Goal: Task Accomplishment & Management: Manage account settings

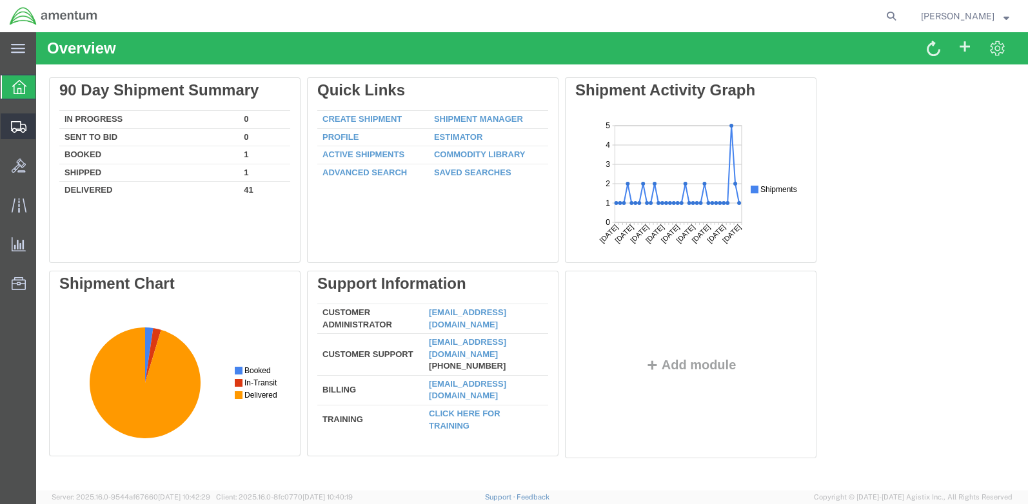
click at [23, 123] on icon at bounding box center [18, 127] width 15 height 12
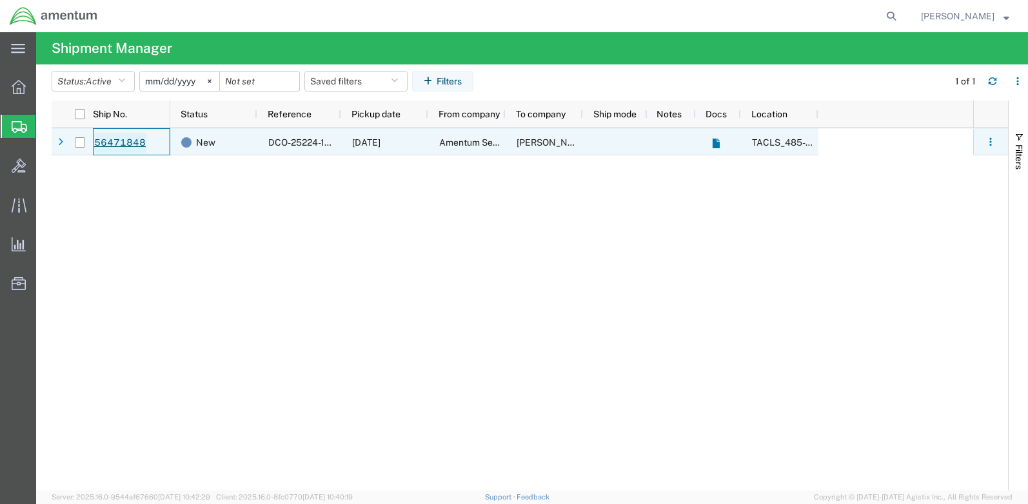
click at [128, 143] on link "56471848" at bounding box center [119, 143] width 53 height 21
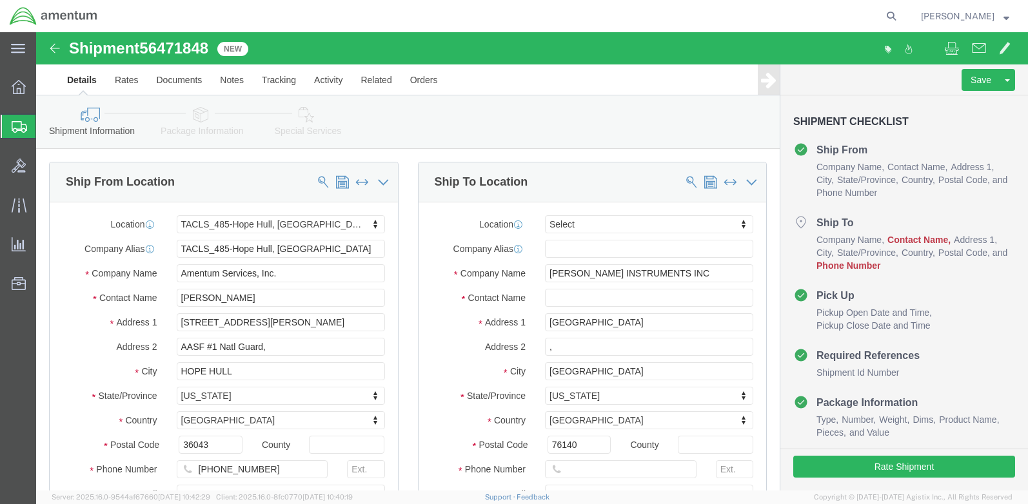
select select "42683"
select select
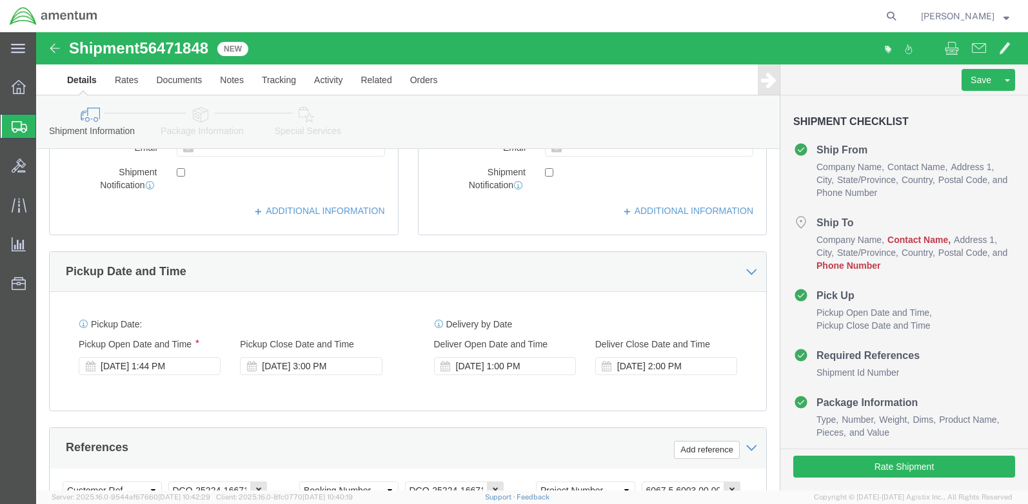
scroll to position [129, 0]
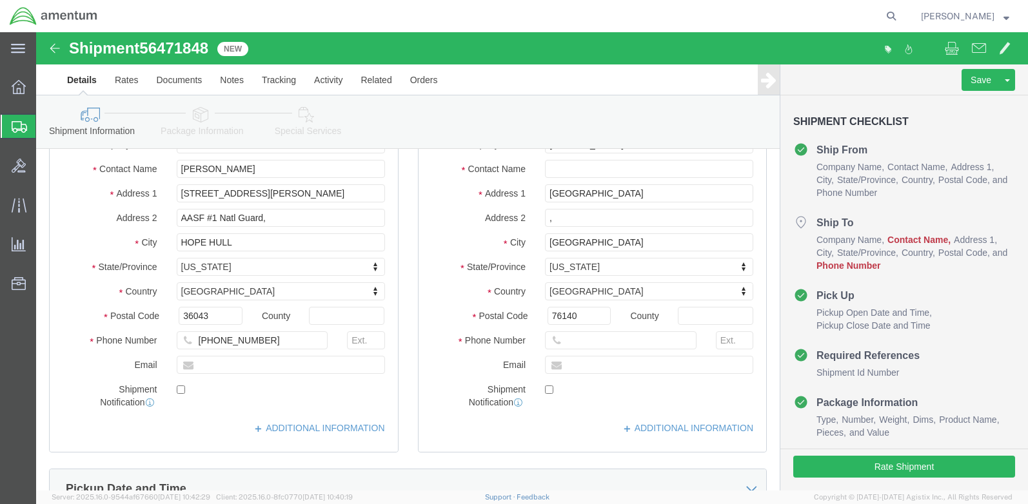
drag, startPoint x: 340, startPoint y: 17, endPoint x: 843, endPoint y: 30, distance: 503.6
click div "Shipment 56471848 New"
click input "text"
paste input "[PHONE_NUMBER]"
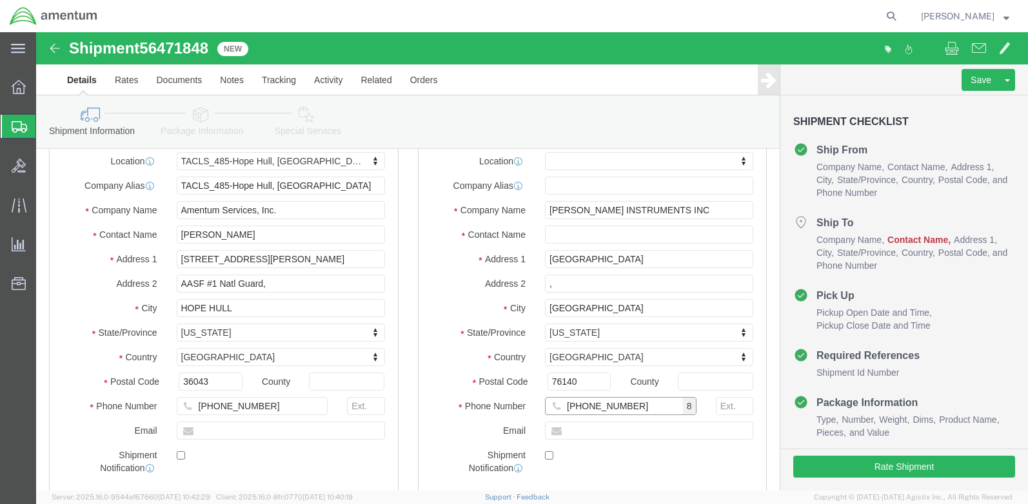
scroll to position [0, 0]
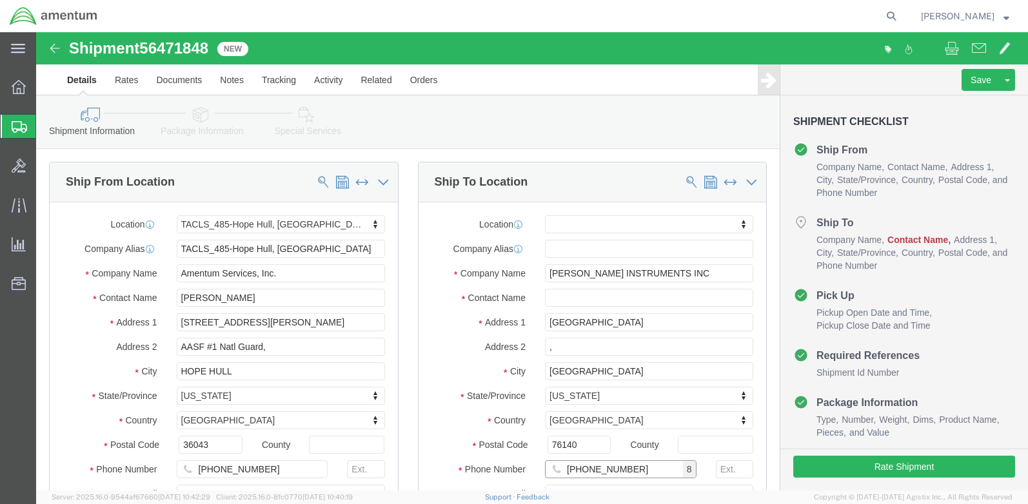
type input "[PHONE_NUMBER]"
click input "text"
type input "[PERSON_NAME]"
click span
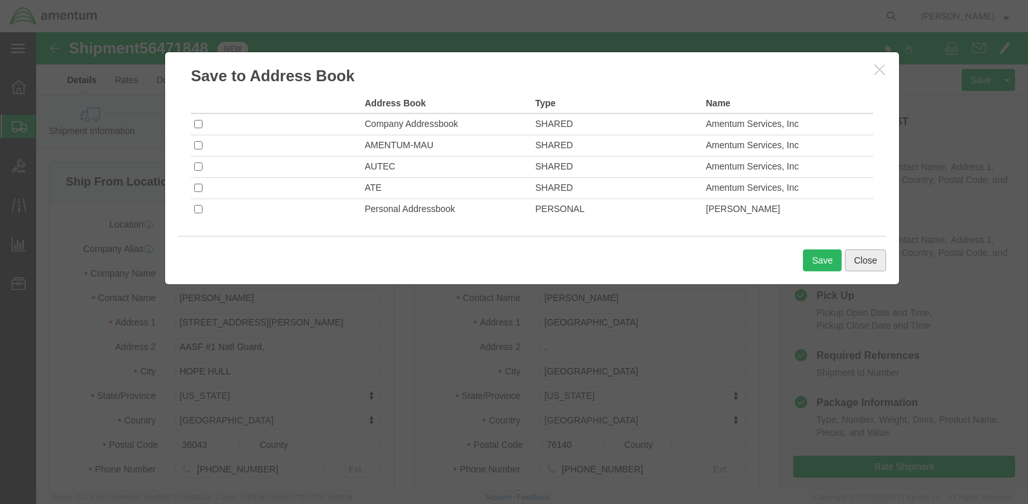
click button "Close"
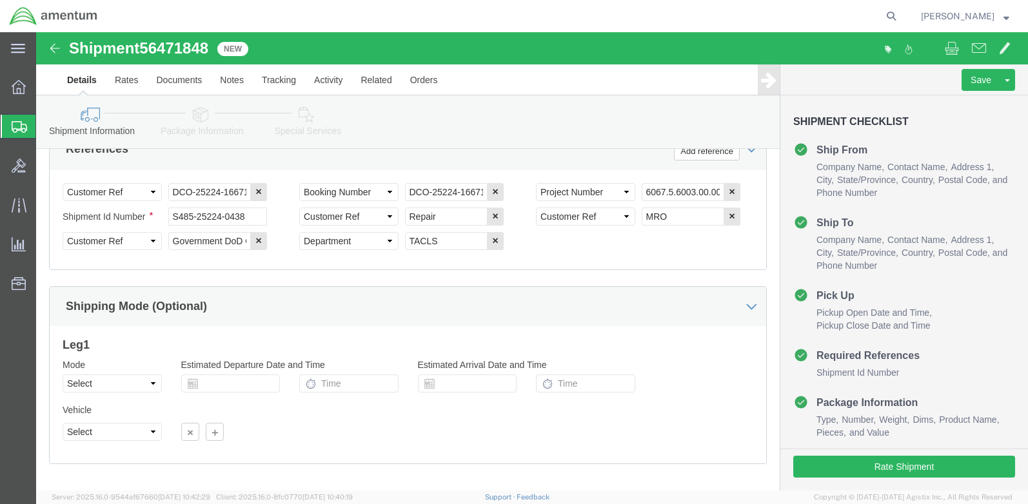
scroll to position [708, 0]
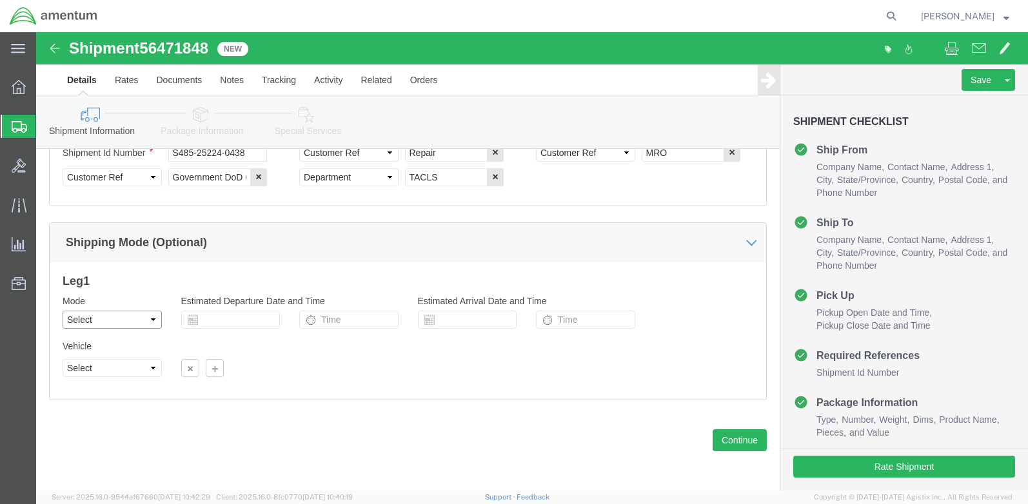
click select "Select Air Less than Truckload Multi-Leg Ocean Freight Rail Small Parcel Truckl…"
click div "Leg 1 Mode Select Air Less than Truckload Multi-Leg Ocean Freight Rail Small Pa…"
click button "Rate Shipment"
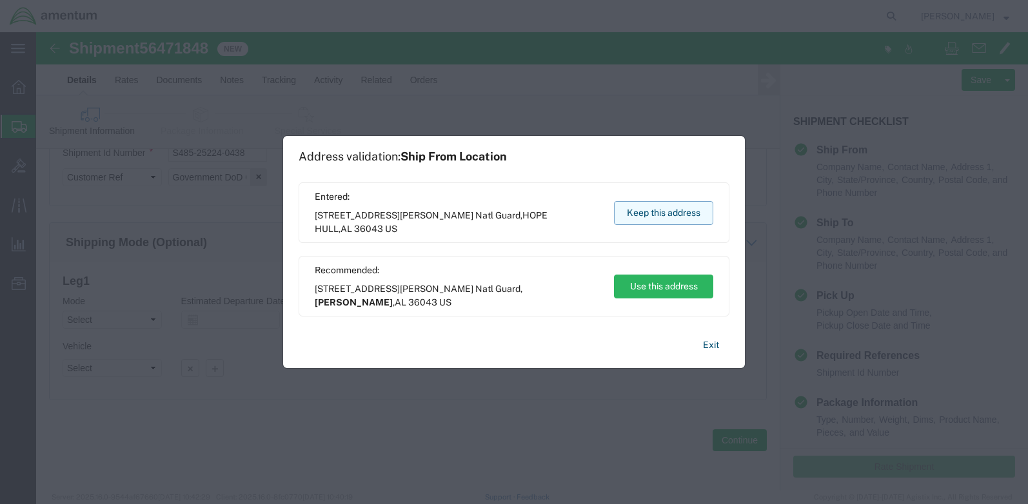
click at [659, 216] on button "Keep this address" at bounding box center [663, 213] width 99 height 24
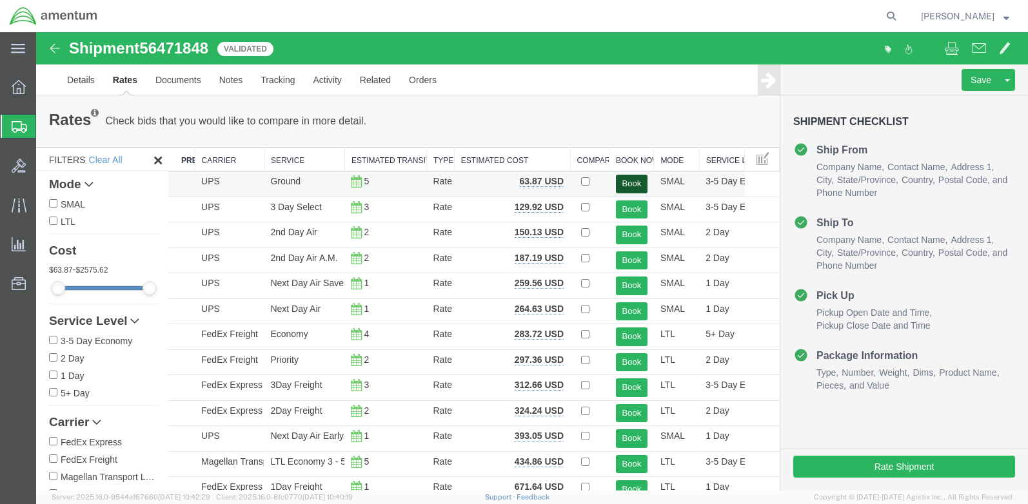
click at [635, 186] on button "Book" at bounding box center [632, 184] width 32 height 19
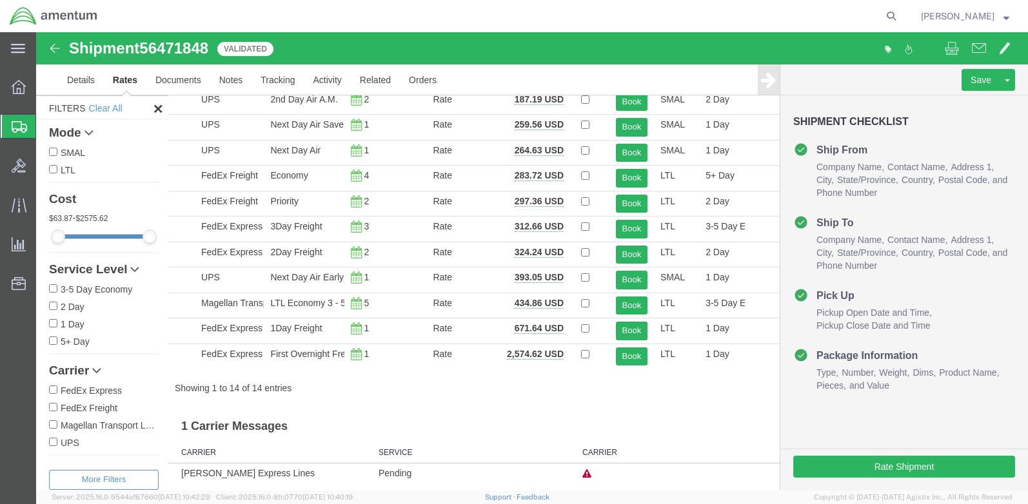
scroll to position [164, 0]
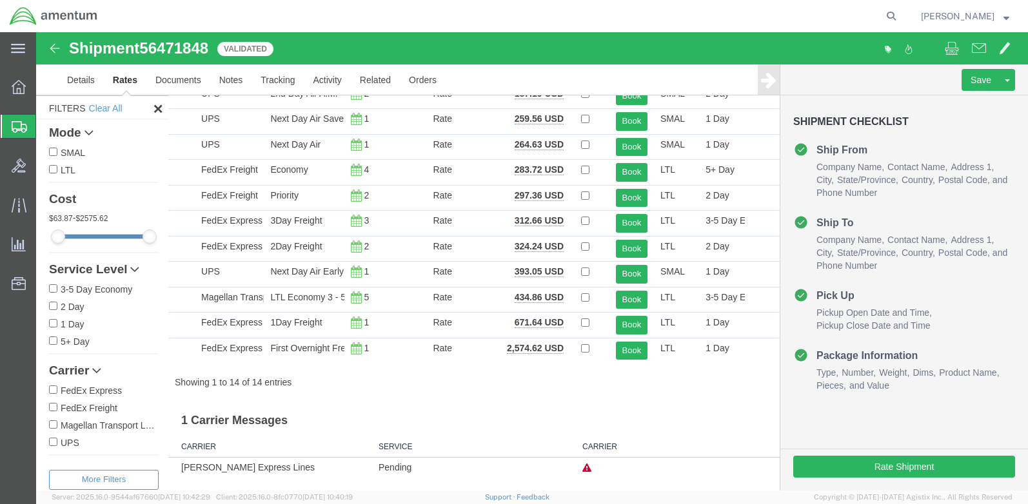
click at [583, 469] on icon at bounding box center [586, 468] width 9 height 9
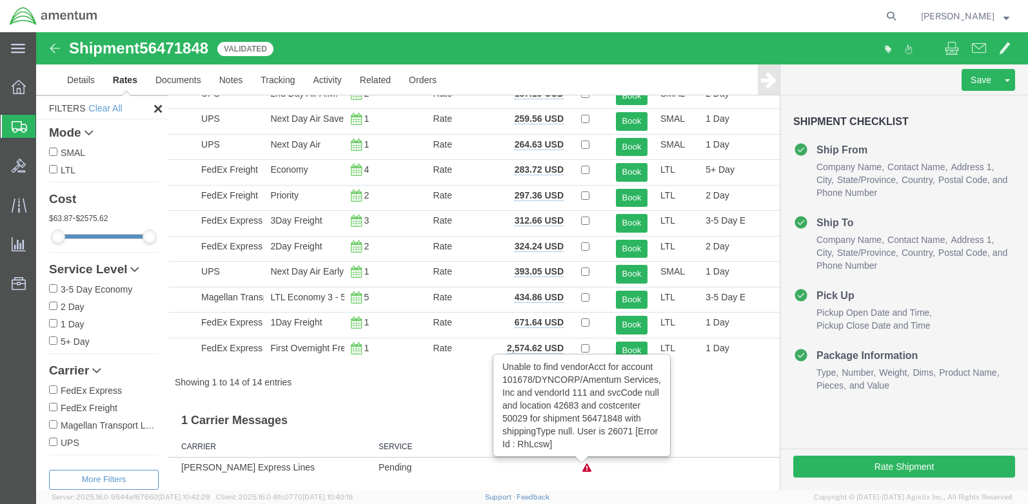
click at [733, 406] on h3 "1 Carrier Messages" at bounding box center [473, 416] width 611 height 29
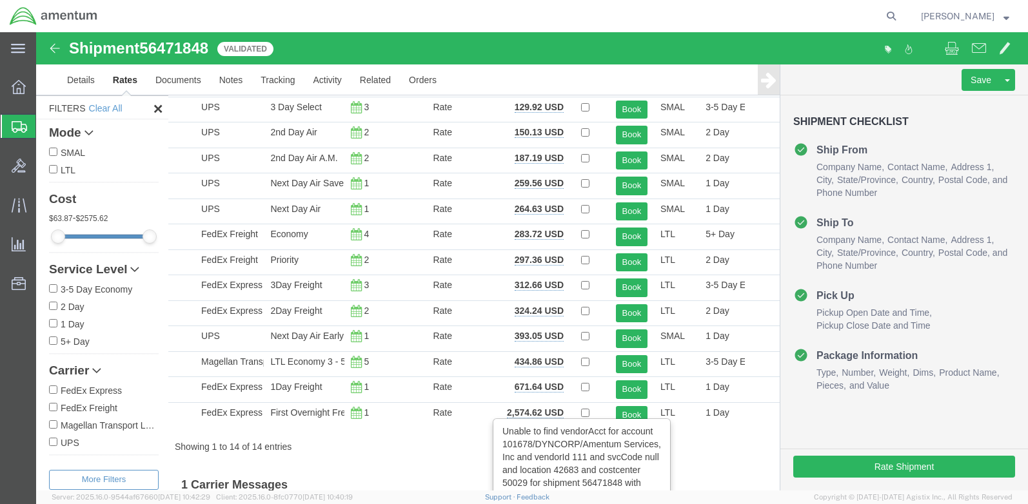
scroll to position [0, 0]
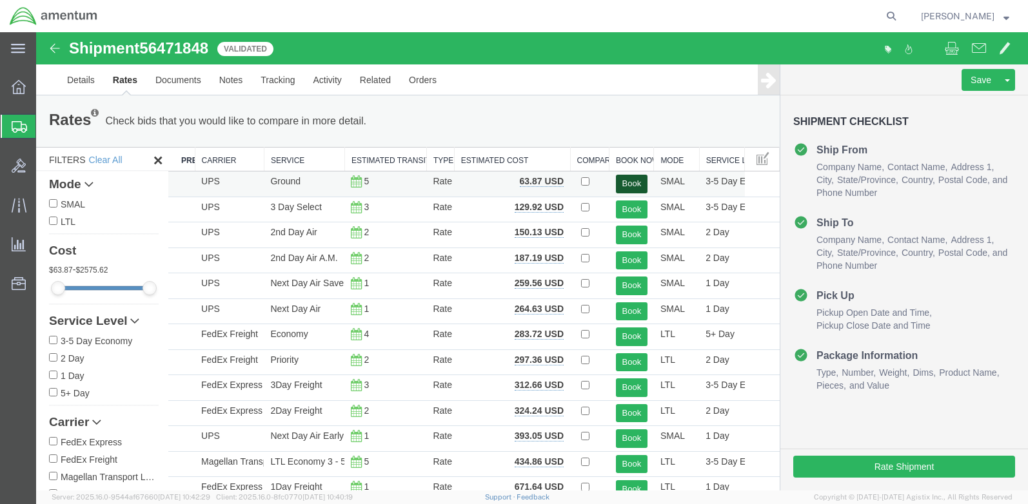
click at [623, 183] on button "Book" at bounding box center [632, 184] width 32 height 19
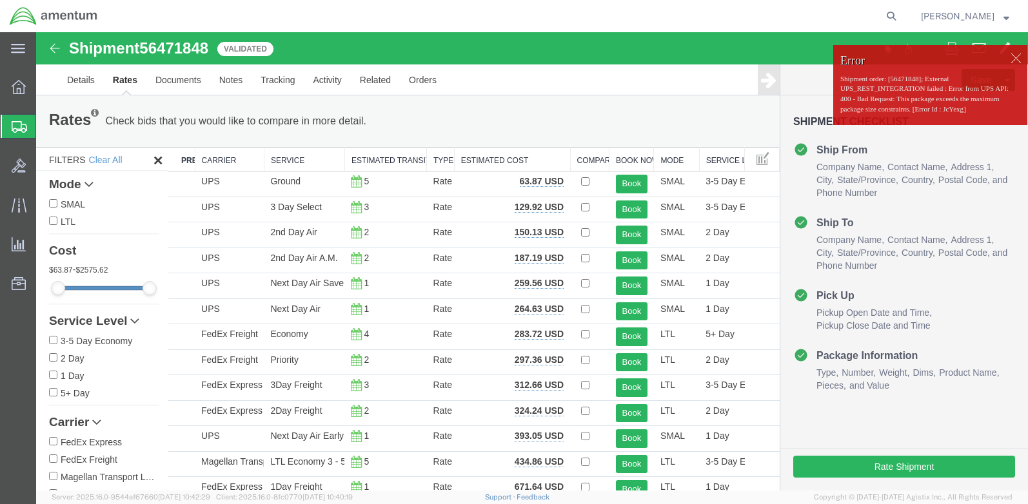
click at [1006, 55] on div at bounding box center [1015, 57] width 19 height 19
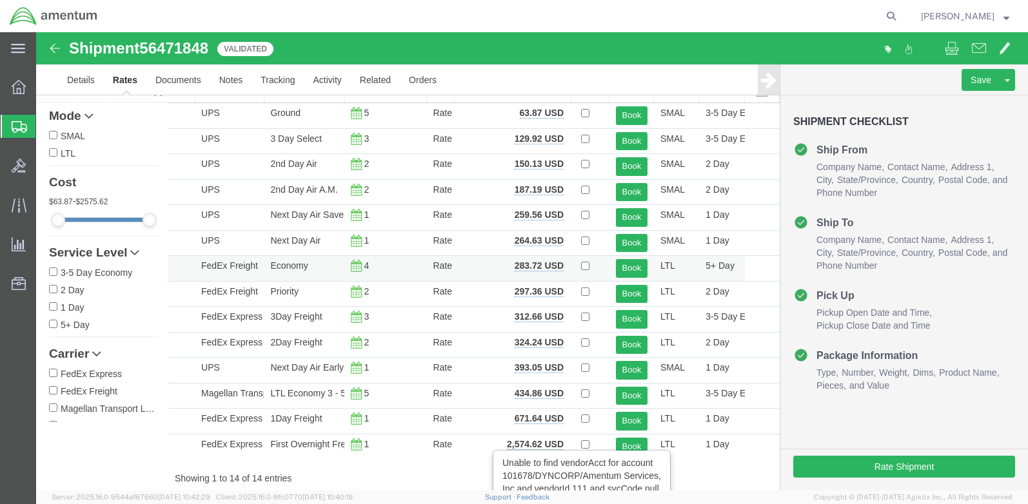
scroll to position [100, 0]
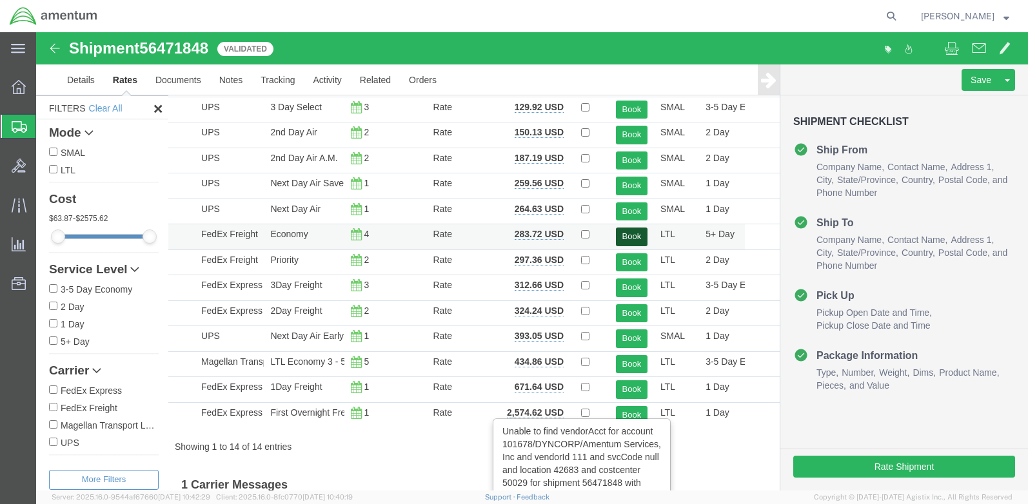
click at [628, 232] on button "Book" at bounding box center [632, 237] width 32 height 19
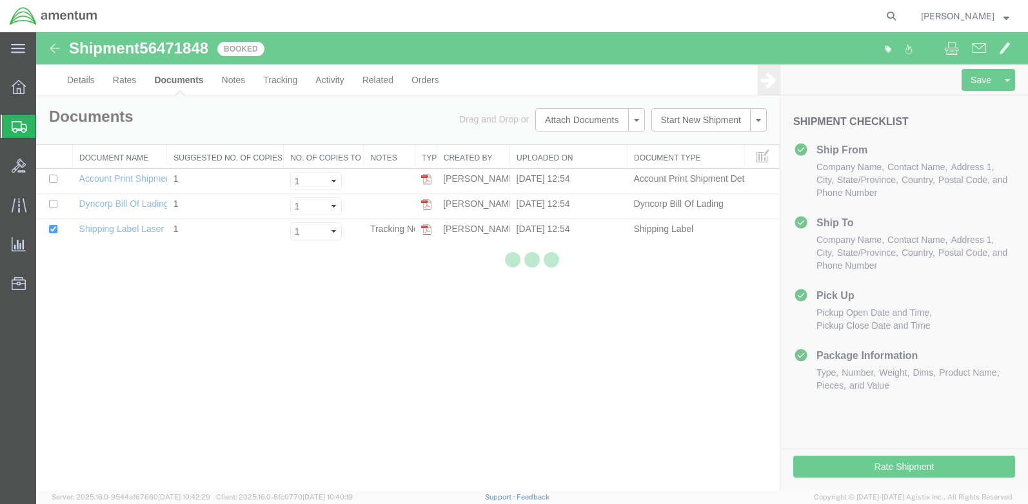
scroll to position [0, 0]
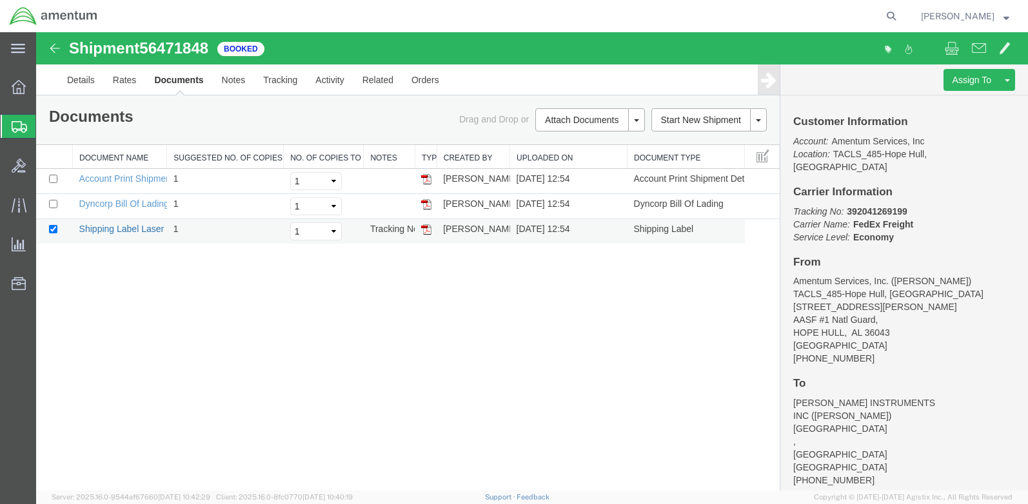
click at [92, 228] on link "Shipping Label Laser" at bounding box center [121, 229] width 85 height 10
click at [53, 229] on input "checkbox" at bounding box center [53, 229] width 8 height 8
checkbox input "false"
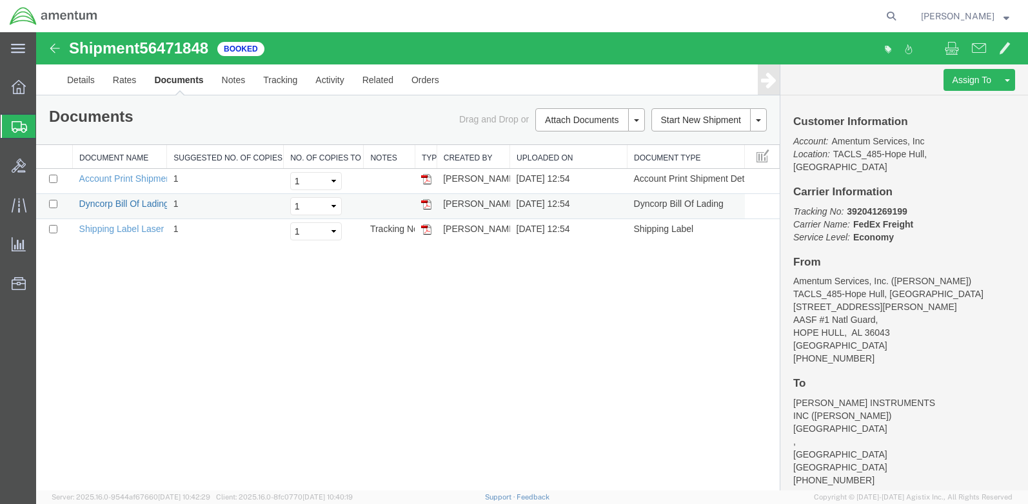
click at [94, 206] on link "Dyncorp Bill Of Lading" at bounding box center [124, 204] width 90 height 10
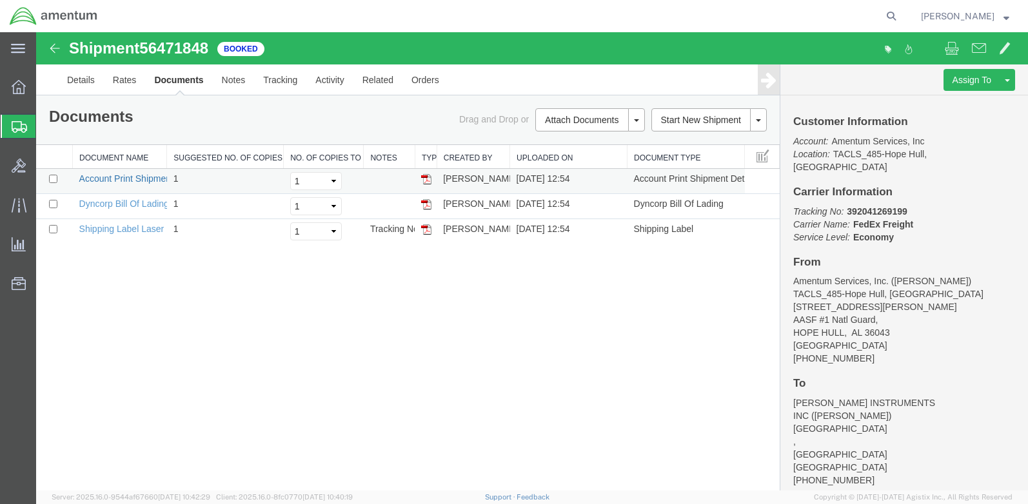
click at [130, 179] on link "Account Print Shipment Details" at bounding box center [141, 178] width 124 height 10
